Goal: Task Accomplishment & Management: Use online tool/utility

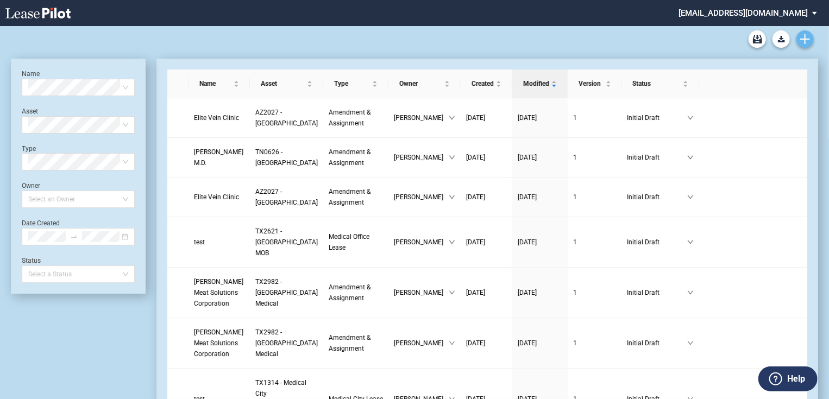
click at [809, 35] on icon "Create new document" at bounding box center [805, 39] width 10 height 10
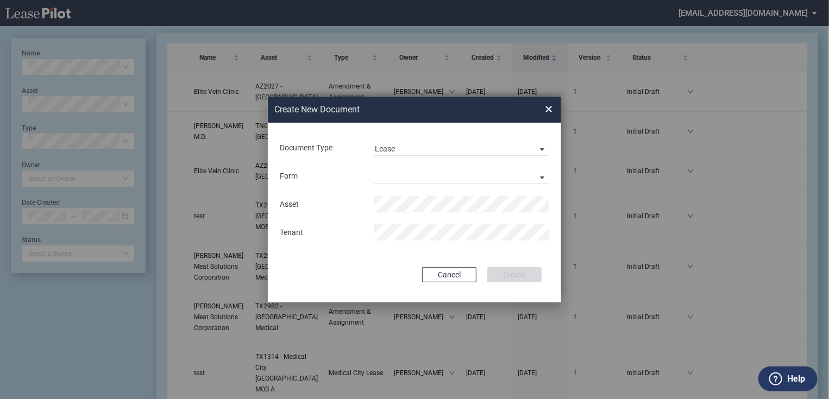
click at [547, 109] on span "×" at bounding box center [549, 108] width 8 height 17
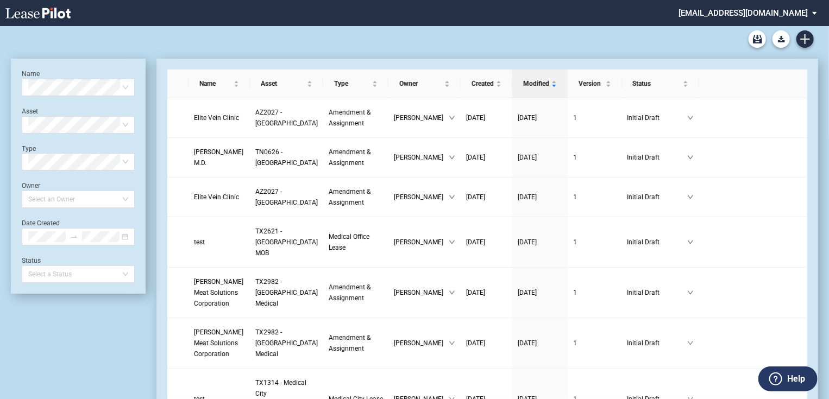
scroll to position [26, 0]
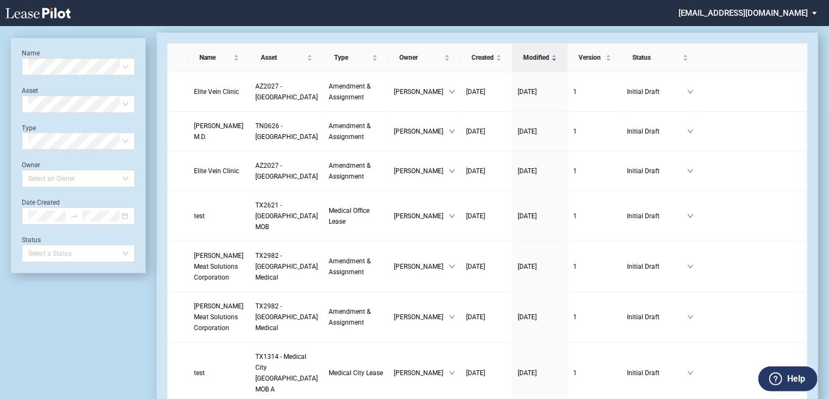
click at [810, 5] on md-select "jlarce@healthpeak.com Change Password 2-Factor Authentication Form Management B…" at bounding box center [751, 12] width 149 height 24
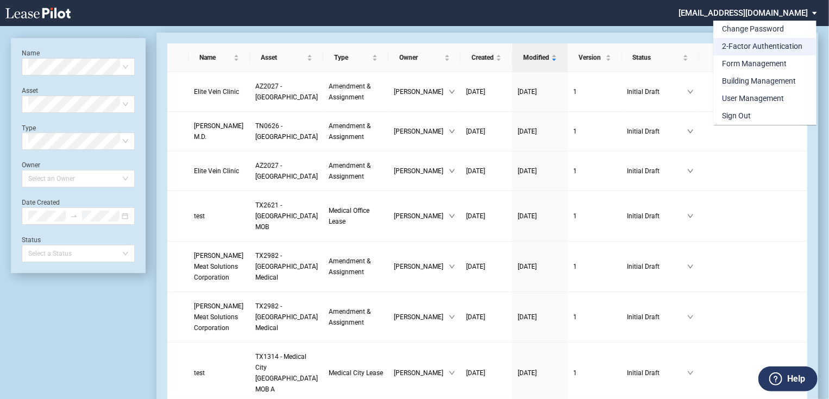
scroll to position [0, 0]
click at [780, 62] on div "Form Management" at bounding box center [754, 64] width 65 height 11
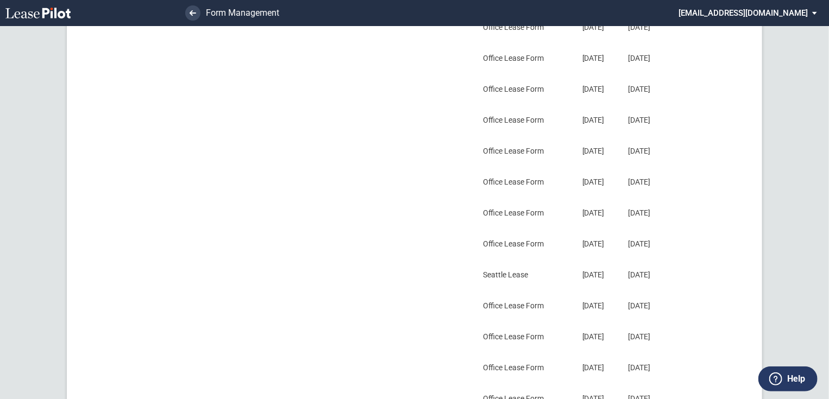
scroll to position [242, 0]
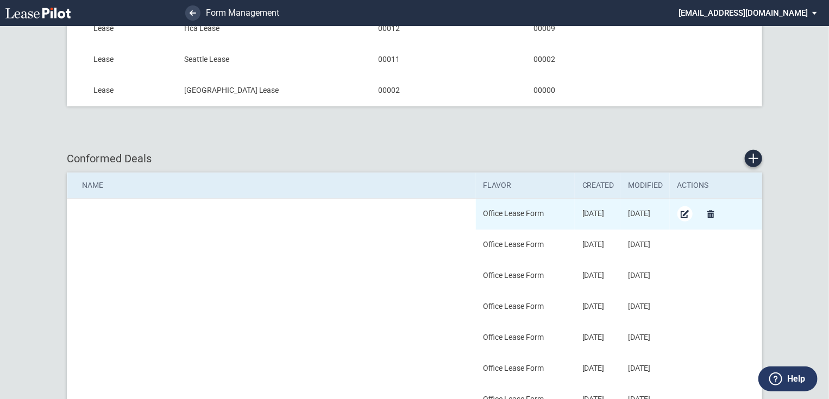
click at [686, 212] on md-icon "Edit Conformed Deal" at bounding box center [684, 213] width 13 height 13
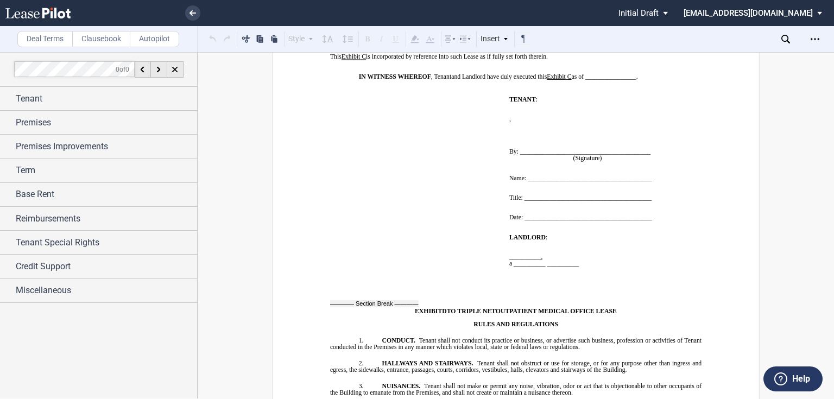
scroll to position [9870, 0]
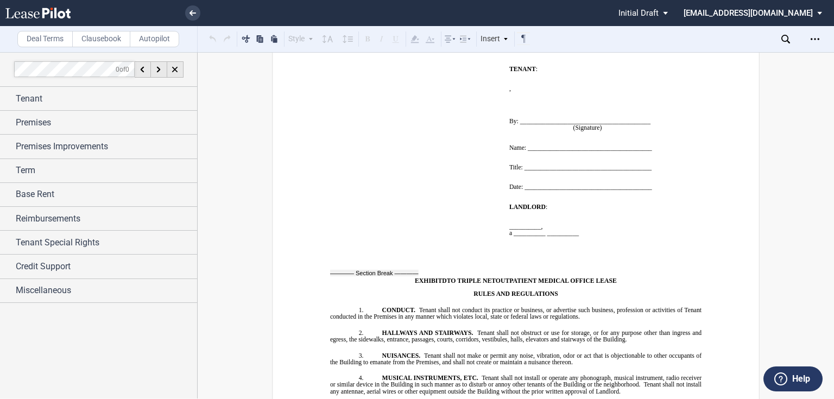
drag, startPoint x: 371, startPoint y: 330, endPoint x: 484, endPoint y: 245, distance: 141.2
